Goal: Find specific page/section: Find specific page/section

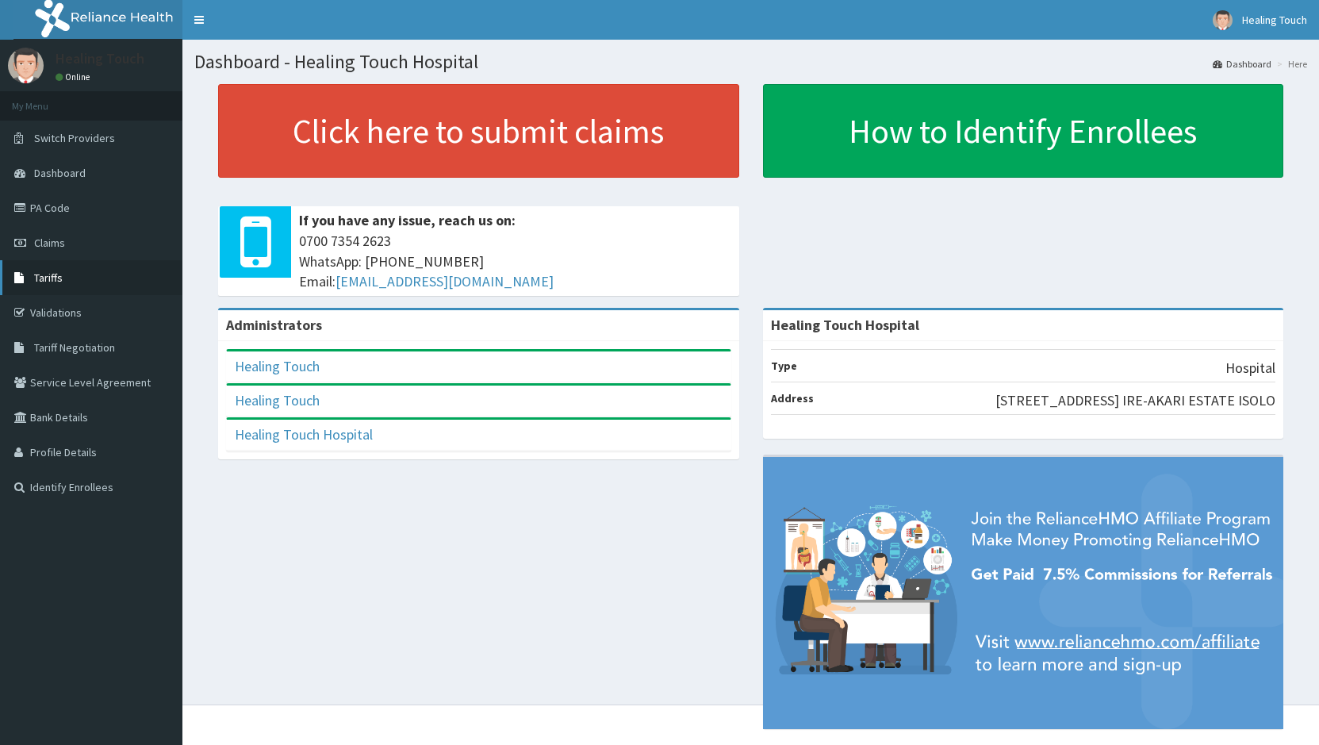
click at [54, 282] on span "Tariffs" at bounding box center [48, 278] width 29 height 14
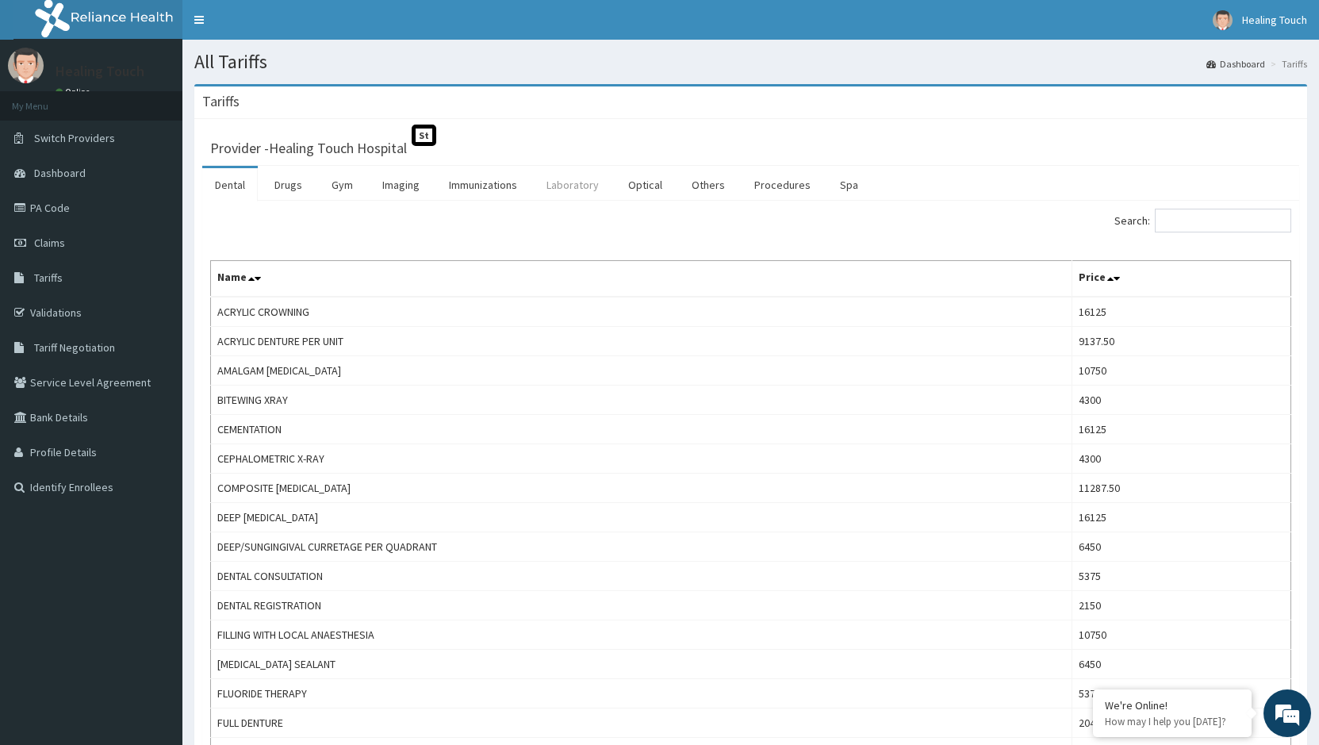
click at [566, 181] on link "Laboratory" at bounding box center [573, 184] width 78 height 33
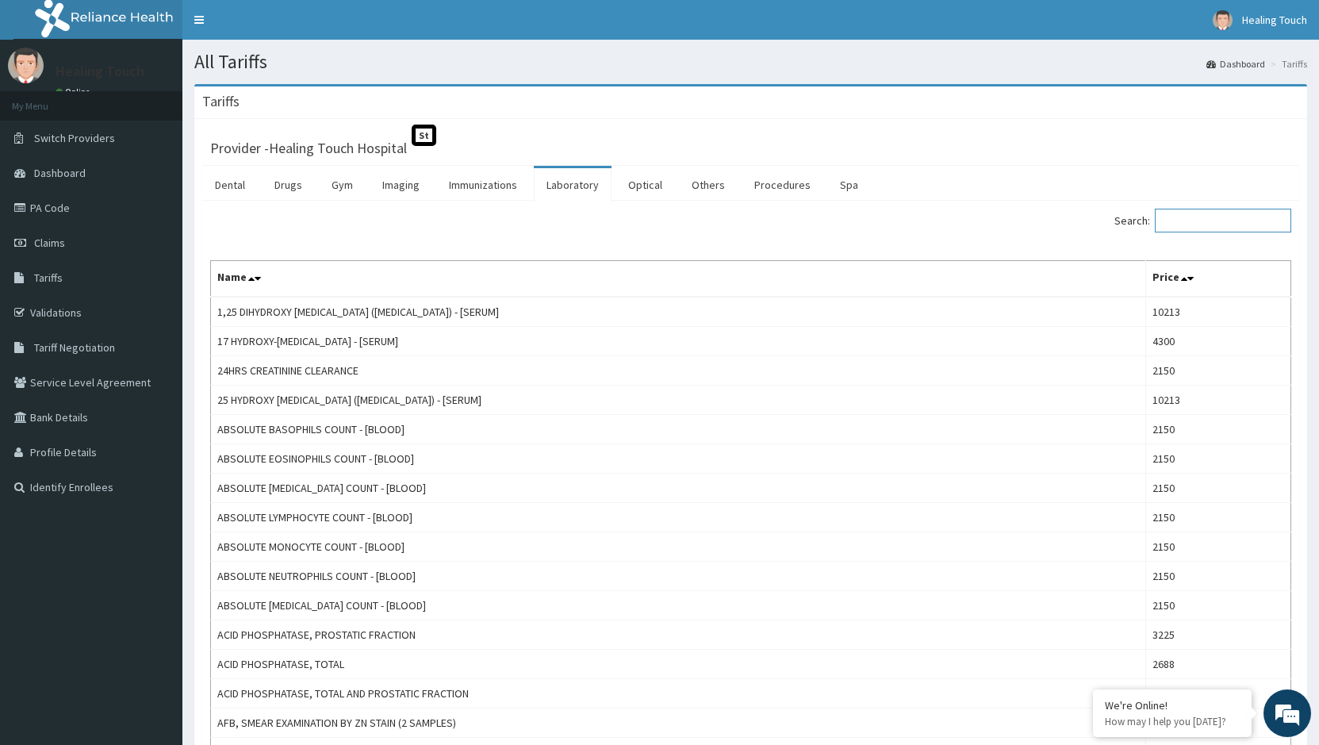
click at [1223, 221] on input "Search:" at bounding box center [1223, 221] width 136 height 24
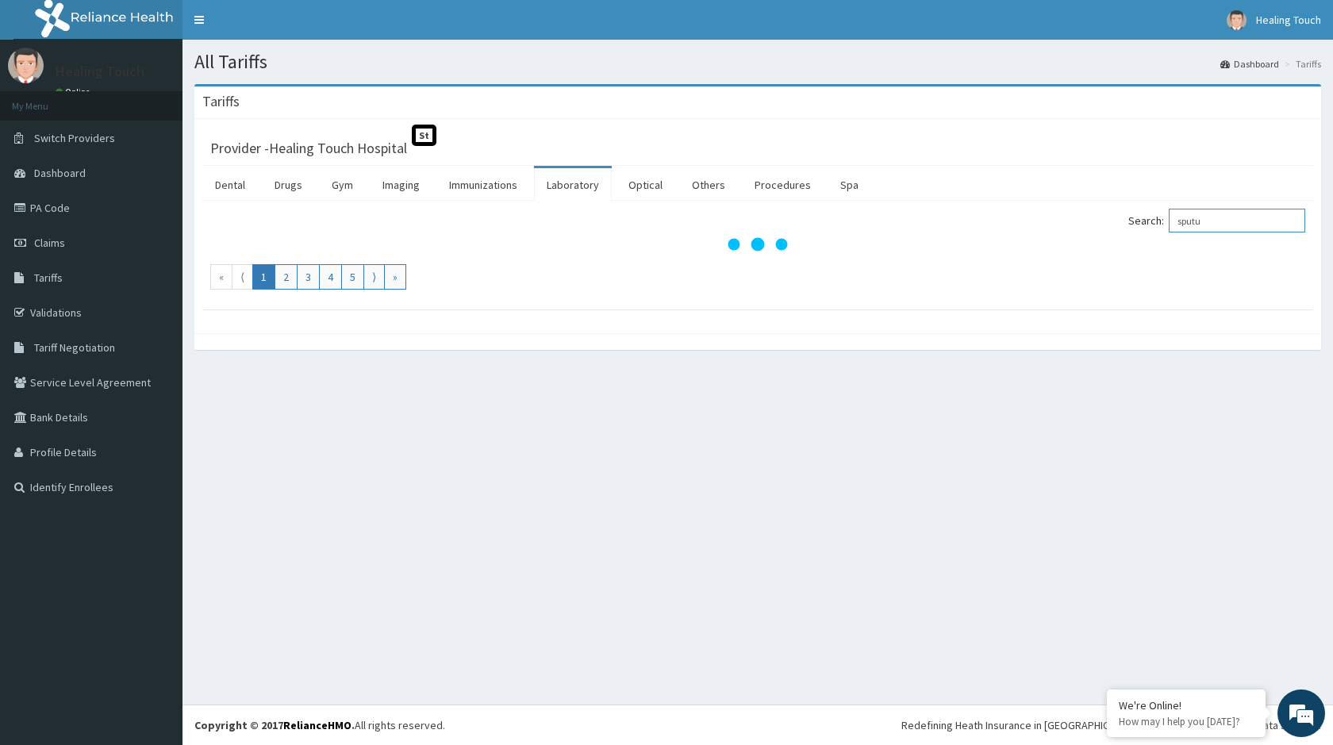
type input "[MEDICAL_DATA]"
